Goal: Feedback & Contribution: Submit feedback/report problem

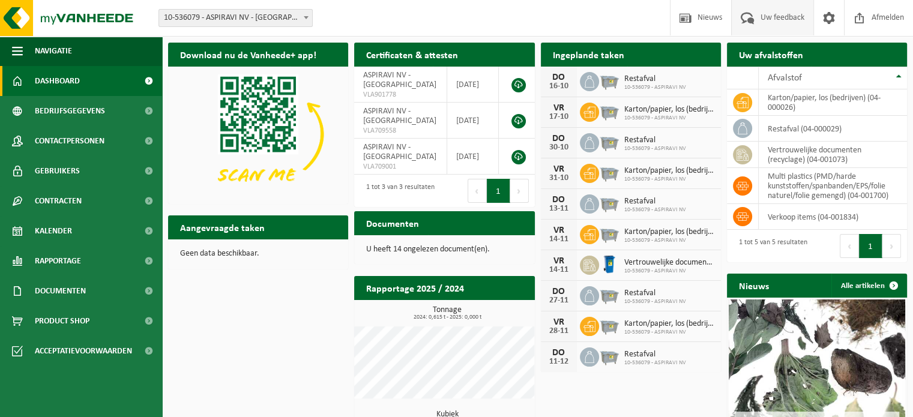
click at [763, 17] on span "Uw feedback" at bounding box center [783, 17] width 50 height 35
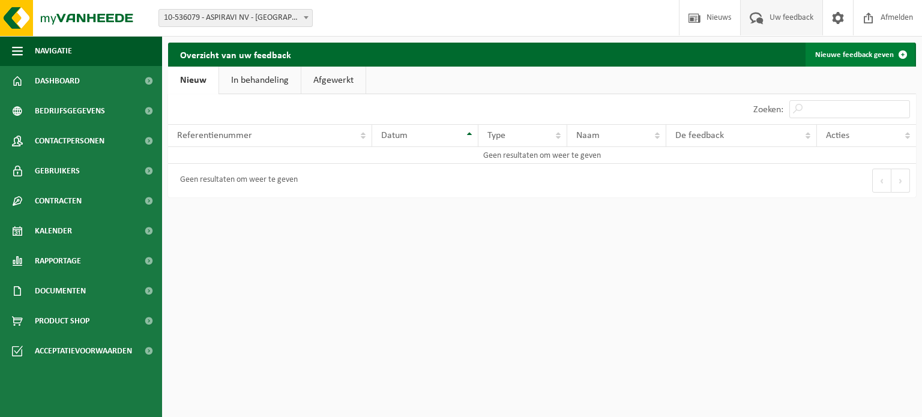
click at [875, 56] on link "Nieuwe feedback geven" at bounding box center [860, 55] width 109 height 24
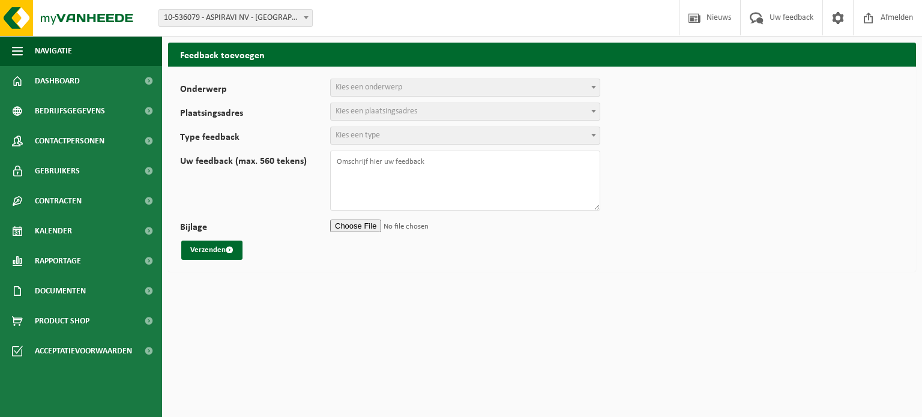
select select
click at [358, 86] on span "Kies een onderwerp" at bounding box center [369, 87] width 67 height 9
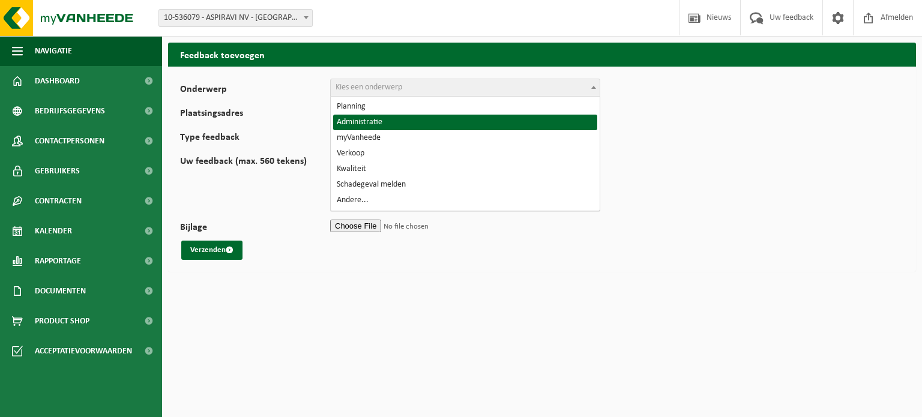
select select "7"
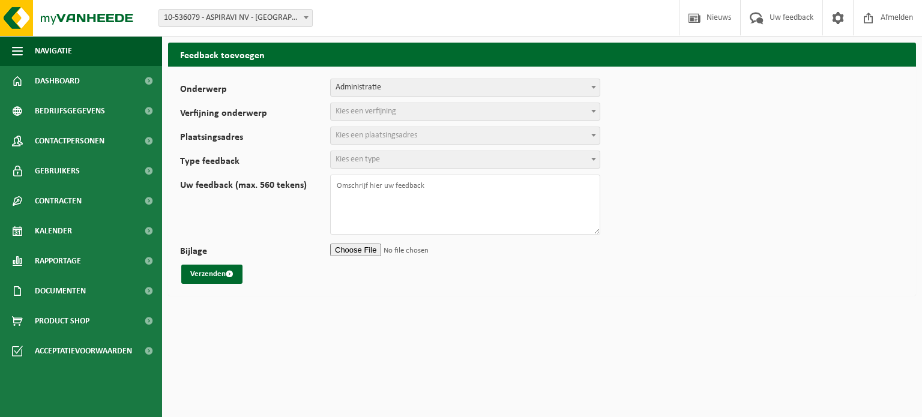
click at [378, 108] on span "Kies een verfijning" at bounding box center [366, 111] width 61 height 9
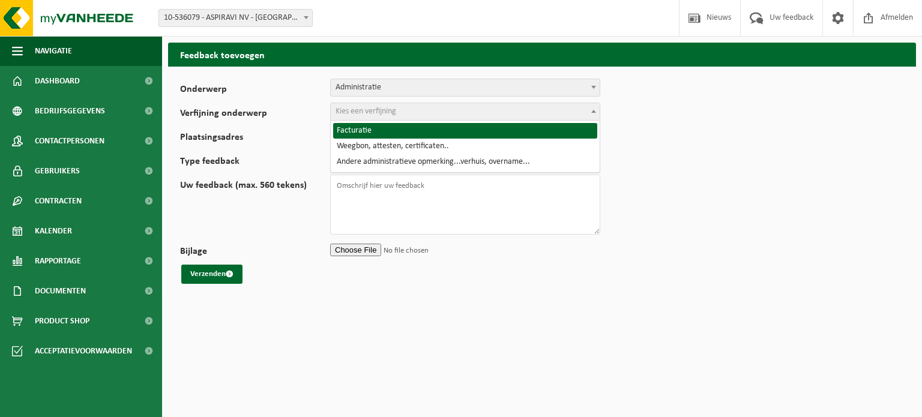
select select "8"
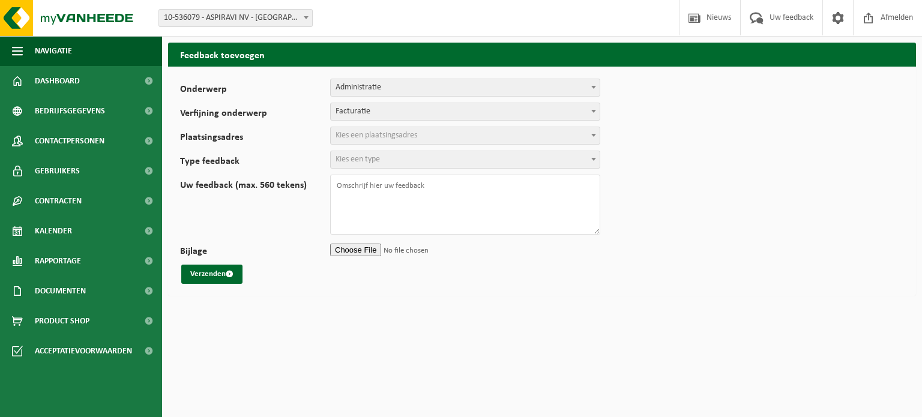
click at [372, 137] on span "Kies een plaatsingsadres" at bounding box center [377, 135] width 82 height 9
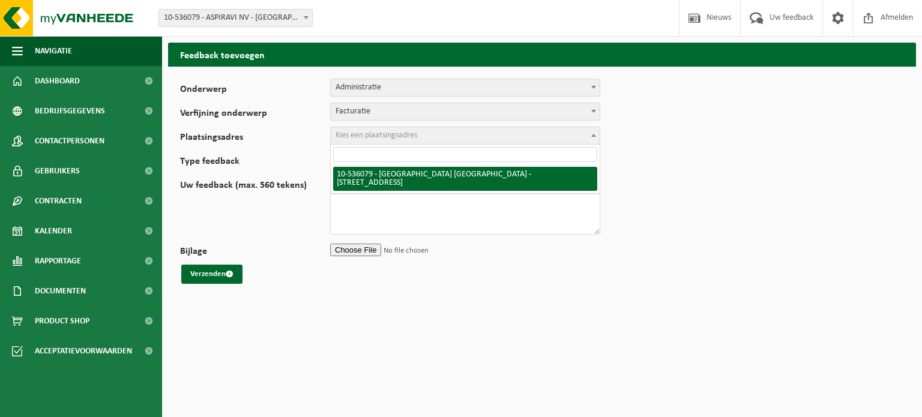
select select "136085"
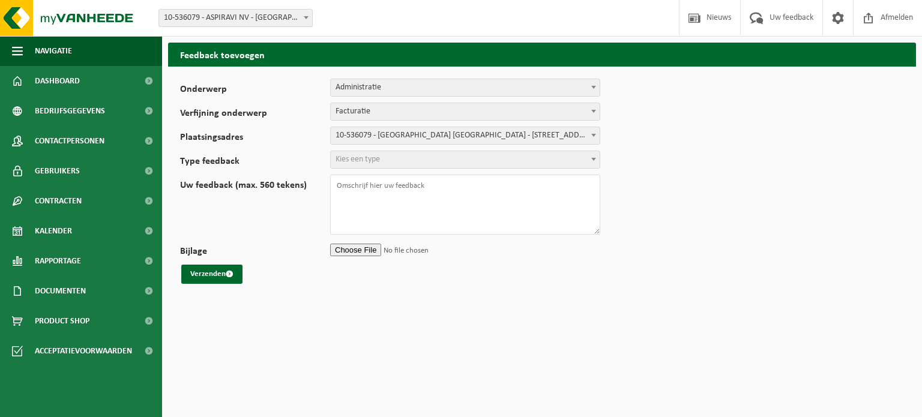
click at [376, 163] on span "Kies een type" at bounding box center [358, 159] width 44 height 9
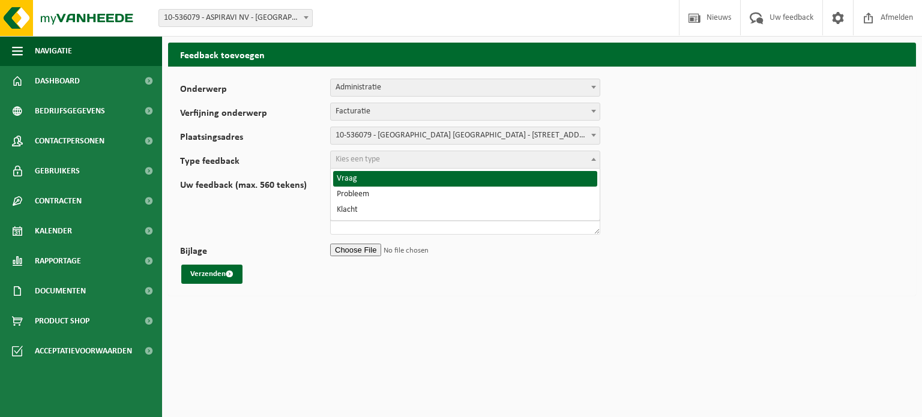
select select "QUE"
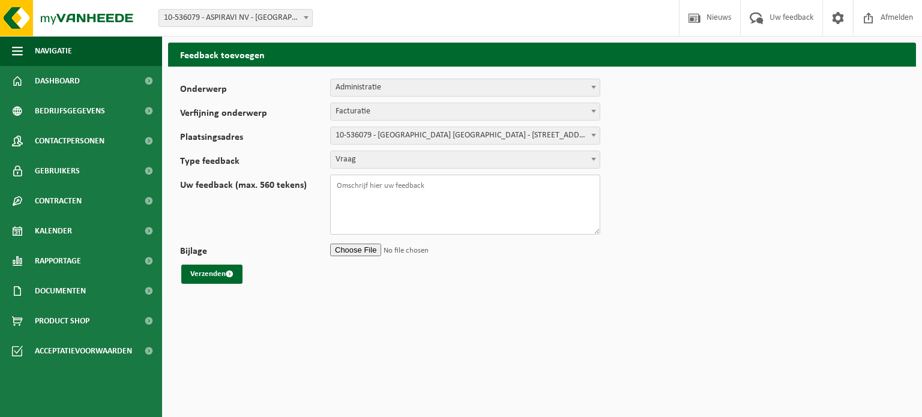
click at [364, 188] on textarea "Uw feedback (max. 560 tekens)" at bounding box center [465, 205] width 270 height 60
type textarea "BE"
click at [80, 210] on span "Contracten" at bounding box center [58, 201] width 47 height 30
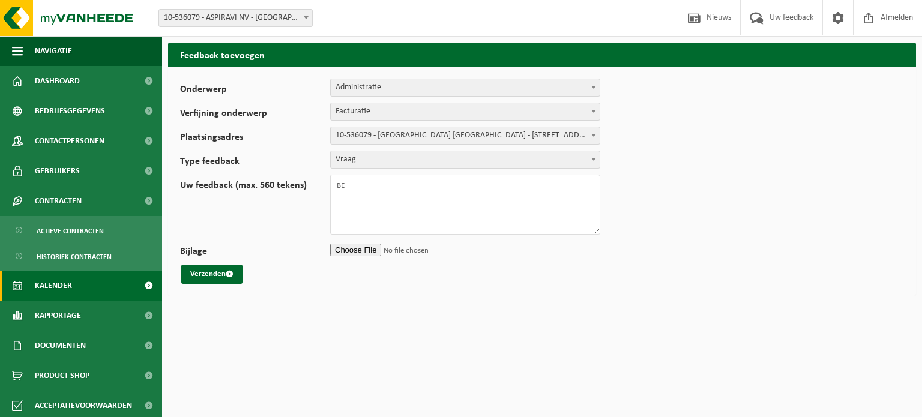
click at [53, 289] on span "Kalender" at bounding box center [53, 286] width 37 height 30
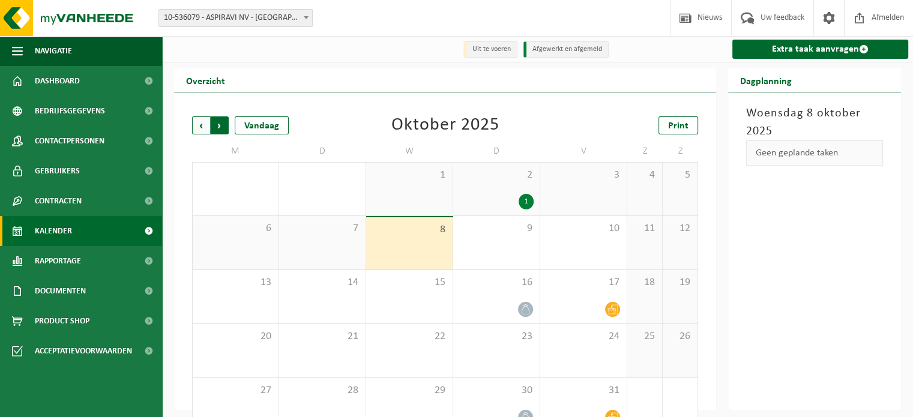
click at [197, 127] on span "Vorige" at bounding box center [201, 125] width 18 height 18
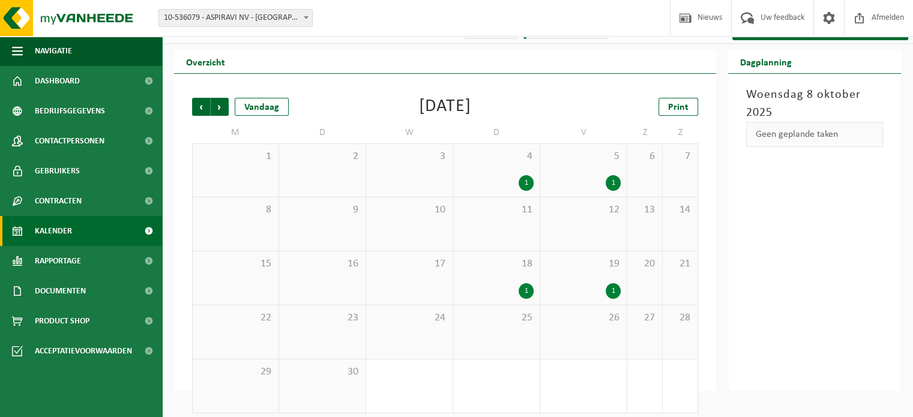
scroll to position [28, 0]
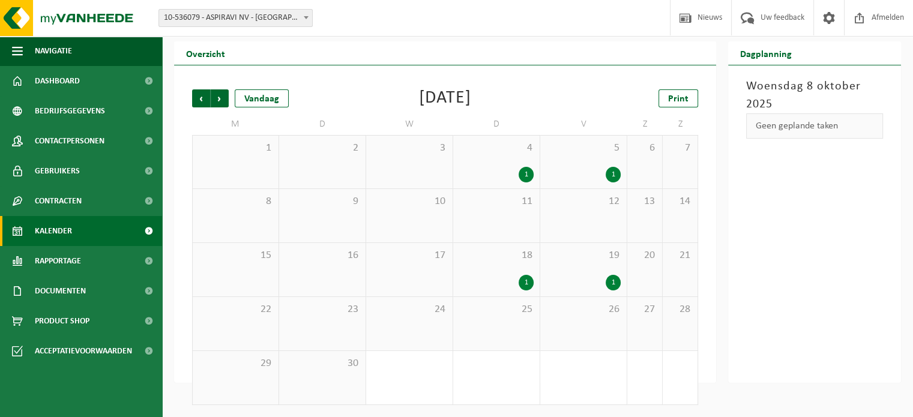
click at [242, 321] on div "22" at bounding box center [236, 323] width 86 height 53
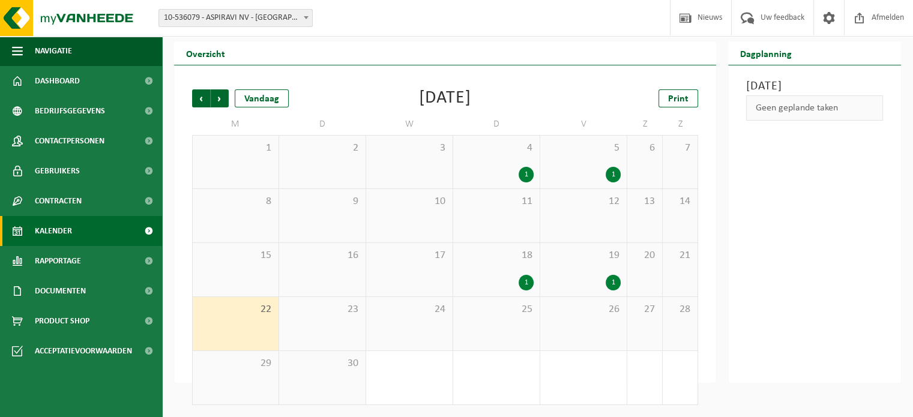
click at [602, 278] on div "1" at bounding box center [583, 283] width 74 height 16
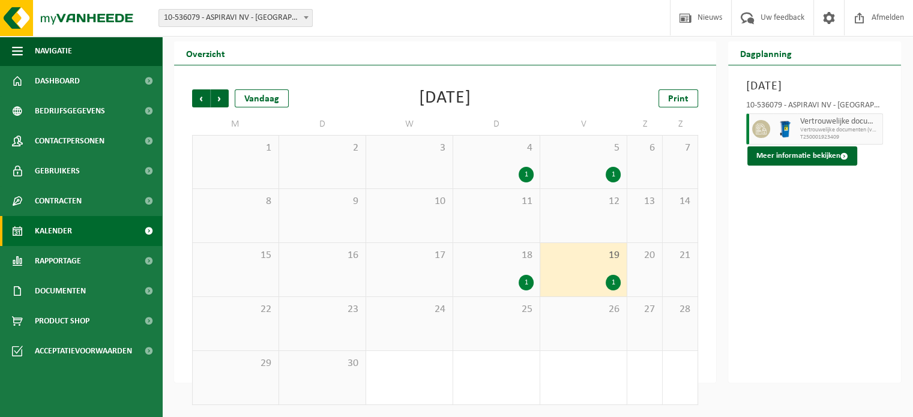
click at [620, 286] on div "1" at bounding box center [613, 283] width 15 height 16
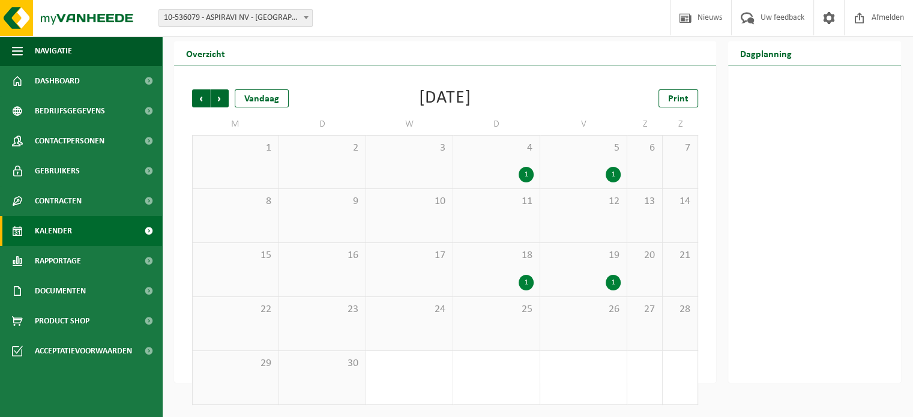
click at [619, 253] on span "19" at bounding box center [583, 255] width 74 height 13
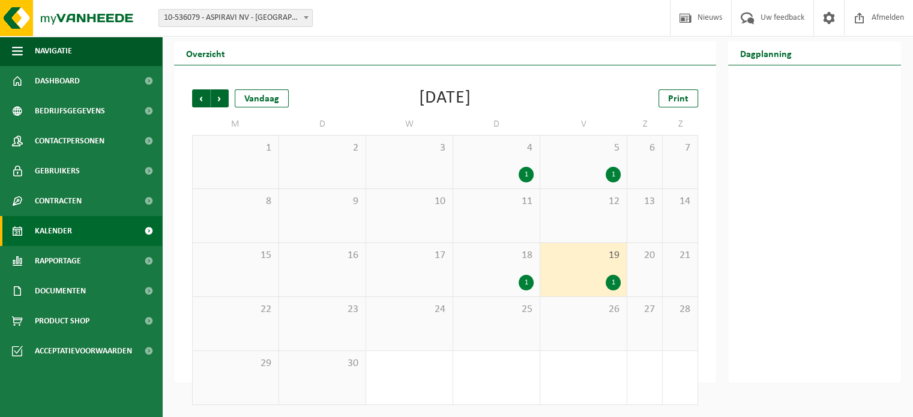
click at [510, 279] on div "1" at bounding box center [496, 283] width 74 height 16
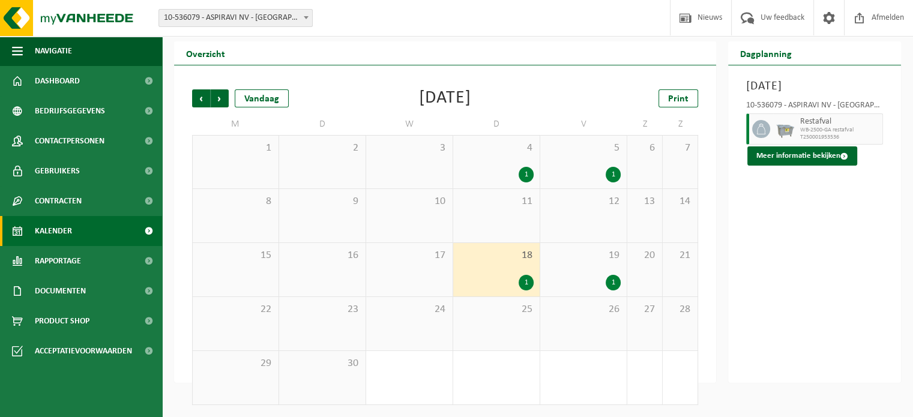
click at [576, 182] on div "1" at bounding box center [583, 175] width 74 height 16
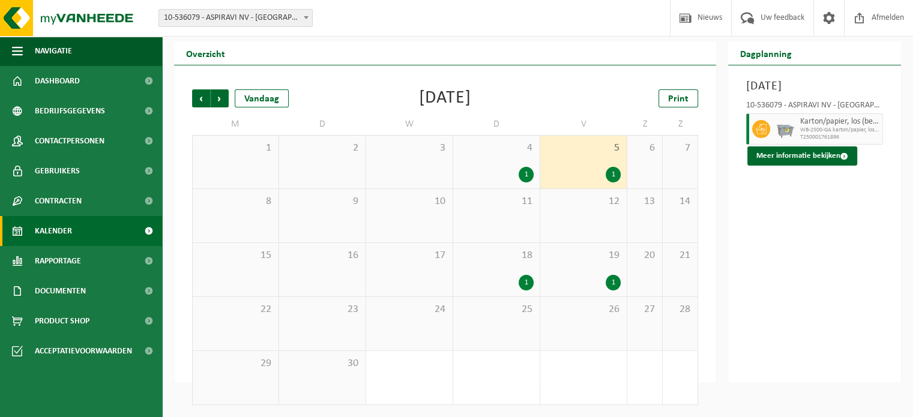
click at [568, 276] on div "1" at bounding box center [583, 283] width 74 height 16
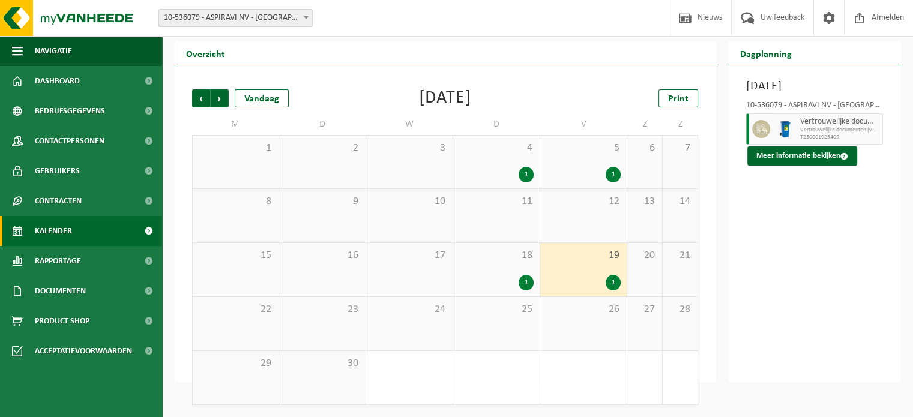
click at [614, 283] on div "1" at bounding box center [613, 283] width 15 height 16
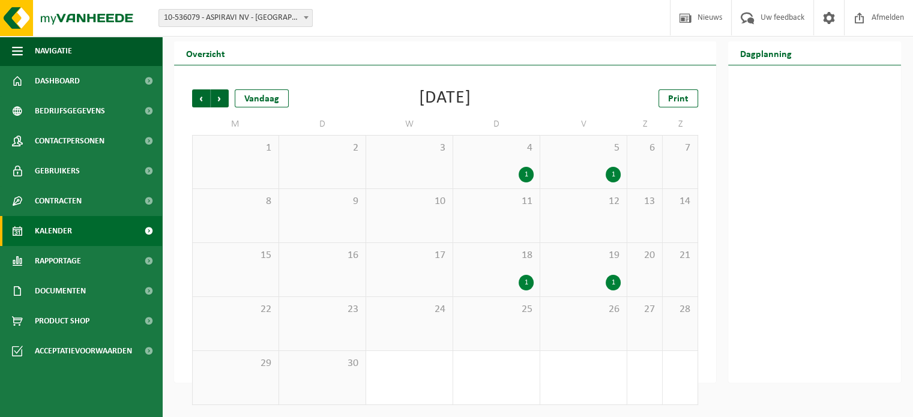
click at [585, 282] on div "1" at bounding box center [583, 283] width 74 height 16
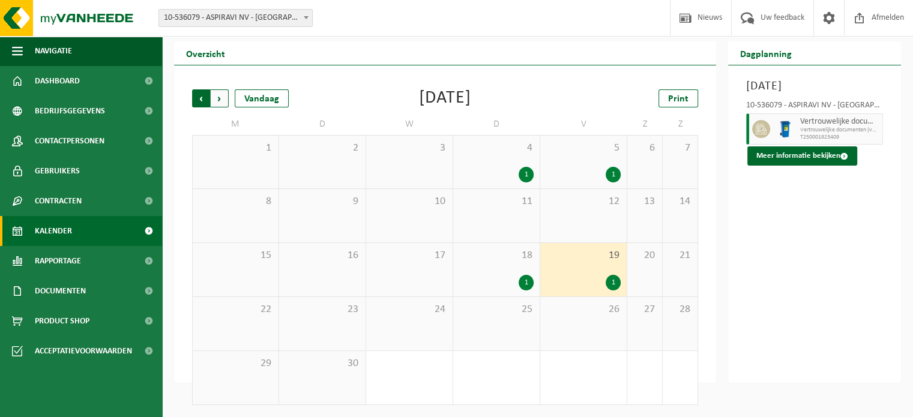
click at [222, 98] on span "Volgende" at bounding box center [220, 98] width 18 height 18
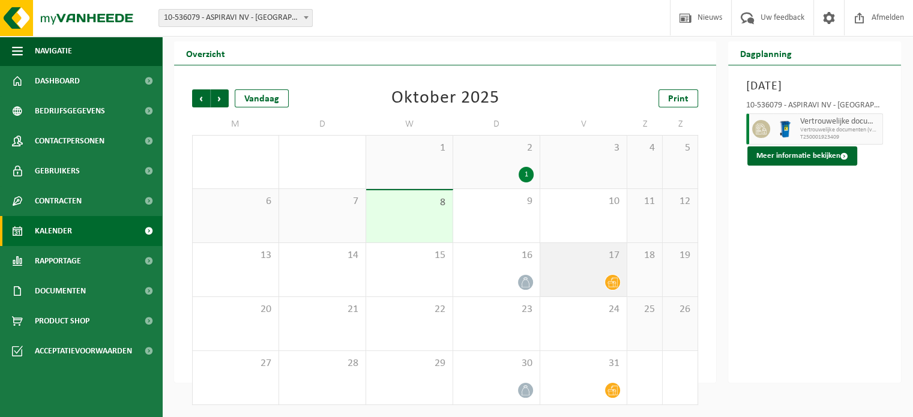
click at [608, 273] on div "17" at bounding box center [583, 269] width 86 height 53
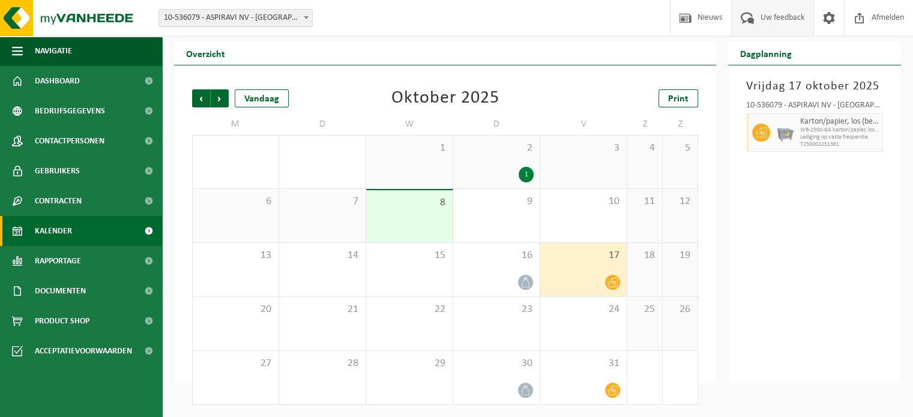
click at [800, 20] on span "Uw feedback" at bounding box center [783, 17] width 50 height 35
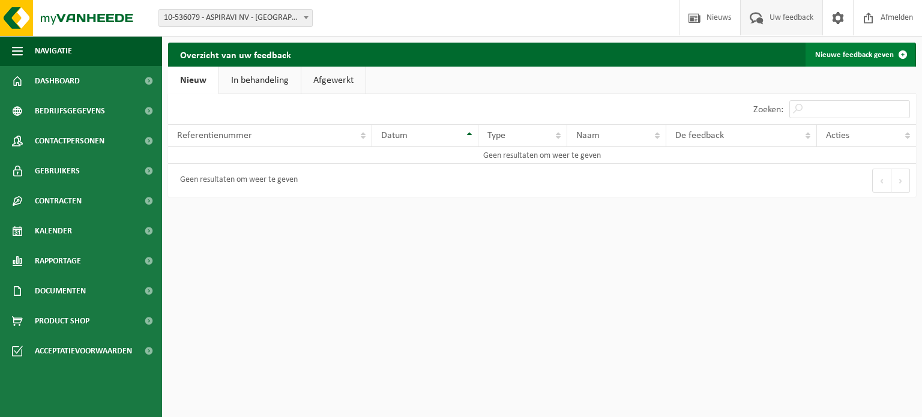
click at [867, 54] on link "Nieuwe feedback geven" at bounding box center [860, 55] width 109 height 24
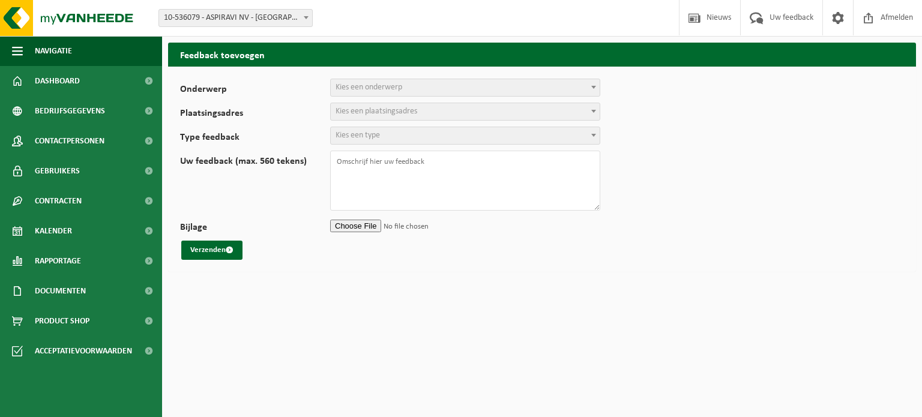
select select
click at [405, 90] on span "Kies een onderwerp" at bounding box center [465, 87] width 269 height 17
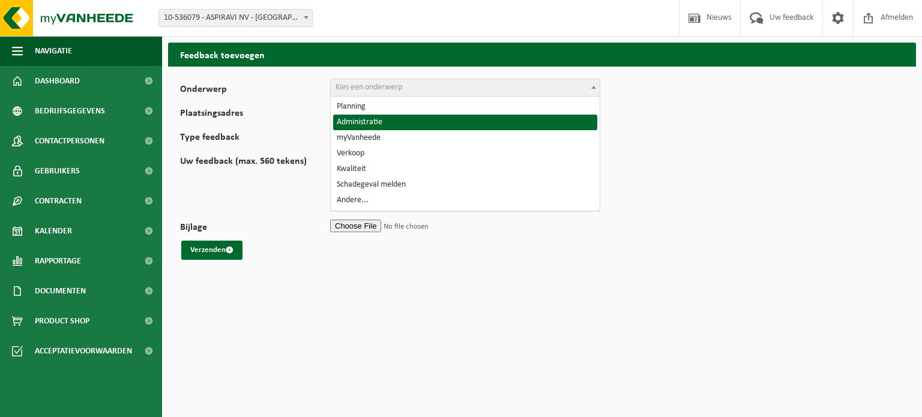
select select "7"
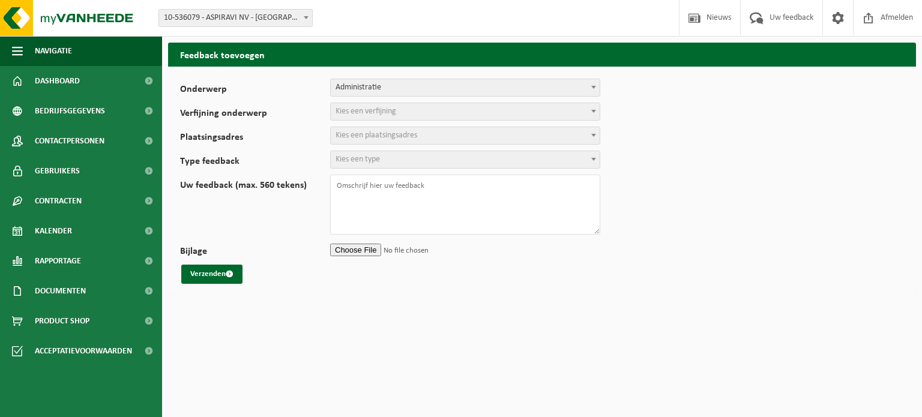
click at [387, 115] on span "Kies een verfijning" at bounding box center [366, 111] width 61 height 9
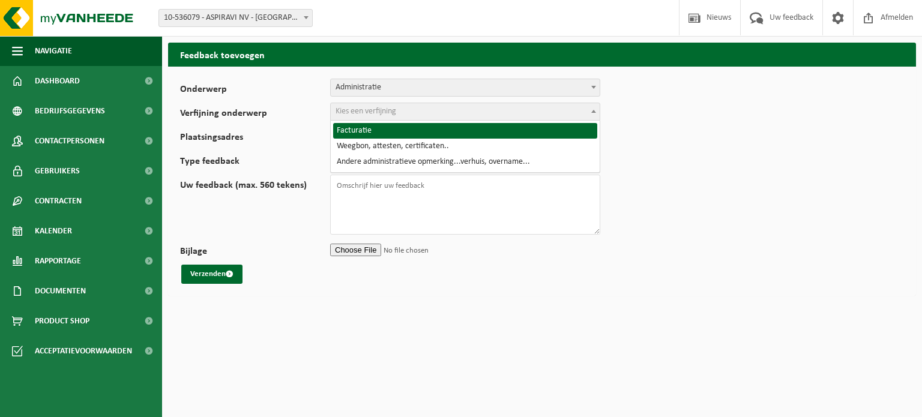
select select "8"
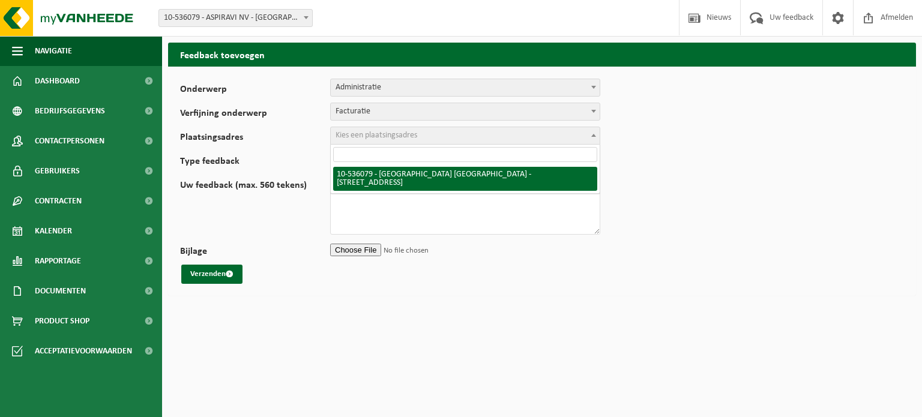
click at [373, 131] on span "Kies een plaatsingsadres" at bounding box center [377, 135] width 82 height 9
select select "136085"
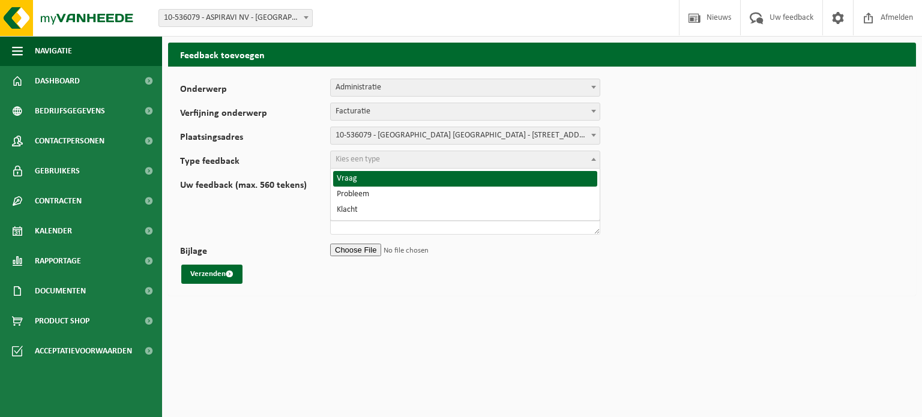
click at [373, 162] on span "Kies een type" at bounding box center [358, 159] width 44 height 9
select select "QUE"
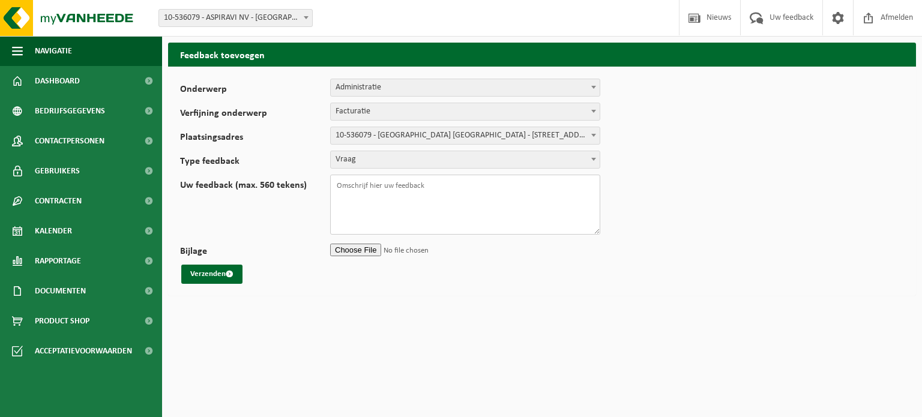
click at [364, 193] on textarea "Uw feedback (max. 560 tekens)" at bounding box center [465, 205] width 270 height 60
paste textarea "Beste, Met factuur VF25-130806 als referentie had ik een specifieke vraag. Kan …"
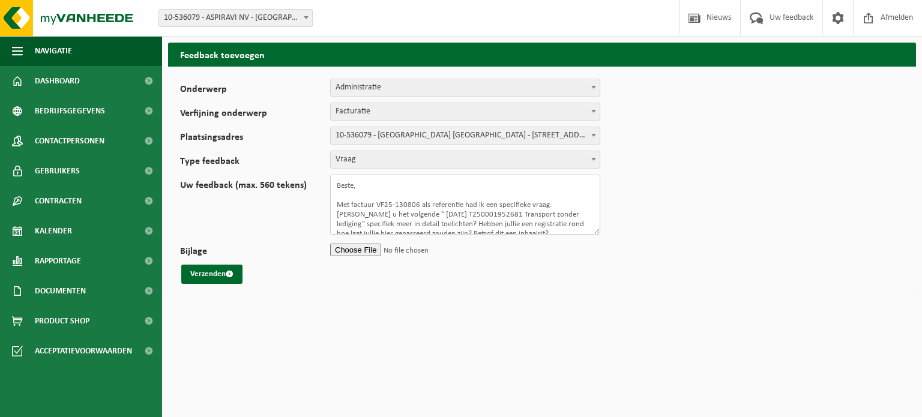
click at [352, 185] on textarea "Beste, Met factuur VF25-130806 als referentie had ik een specifieke vraag. Kan …" at bounding box center [465, 205] width 270 height 60
type textarea "Beste, Met factuur VF25-130806 als referentie had ik een specifieke vraag. Kan …"
click at [343, 260] on form "Onderwerp Planning Administratie myVanheede Verkoop Kwaliteit Schadegeval melde…" at bounding box center [542, 181] width 724 height 205
click at [351, 252] on input "Bijlage" at bounding box center [465, 250] width 270 height 18
type input "C:\fakepath\VEL_20250930_10-536079_VF25-130806-DLA.pdf"
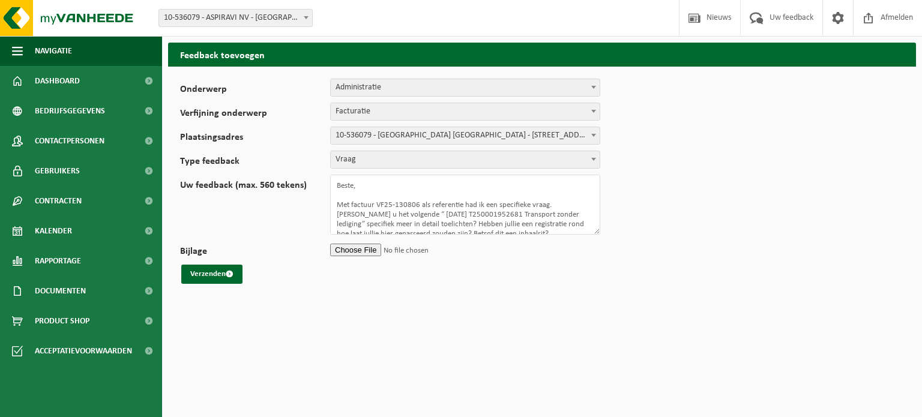
scroll to position [53, 0]
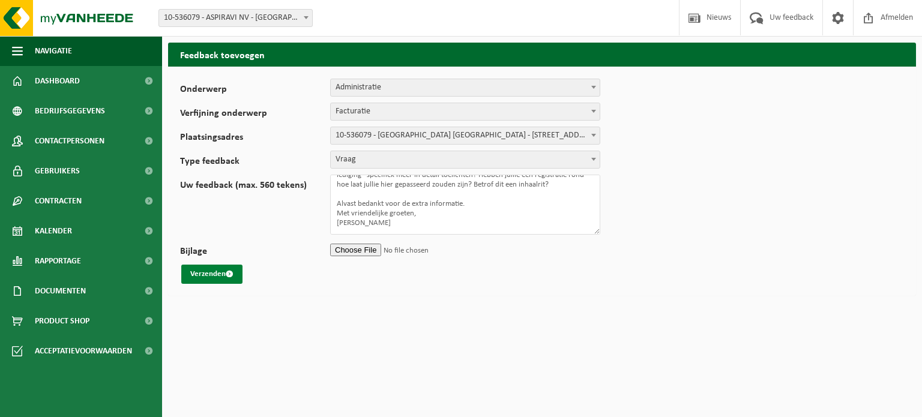
click at [221, 275] on button "Verzenden" at bounding box center [211, 274] width 61 height 19
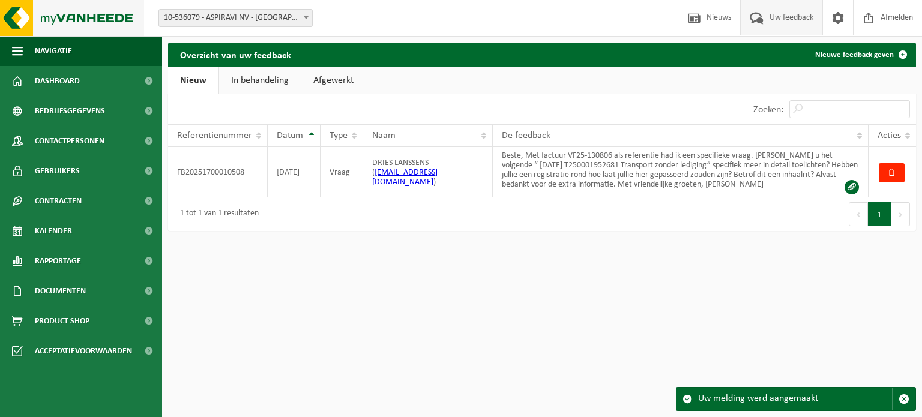
click at [108, 24] on img at bounding box center [72, 18] width 144 height 36
